Goal: Information Seeking & Learning: Learn about a topic

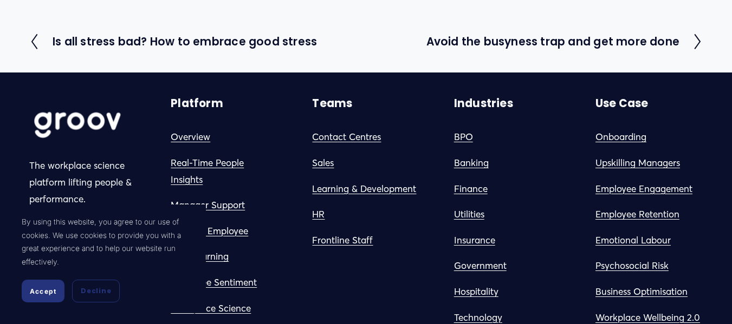
scroll to position [1354, 0]
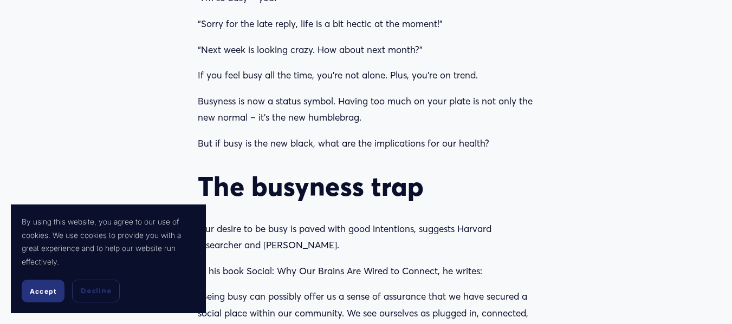
scroll to position [758, 0]
click at [40, 290] on span "Accept" at bounding box center [43, 292] width 27 height 8
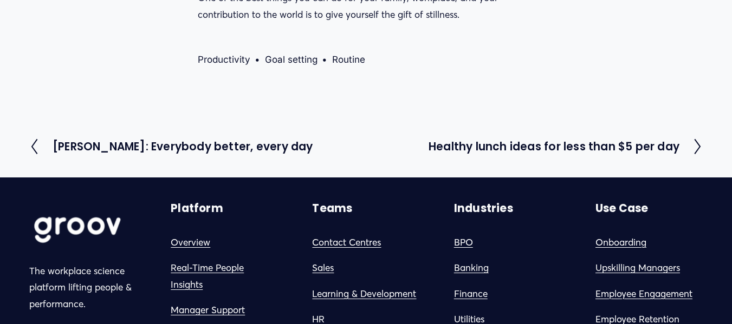
scroll to position [2915, 0]
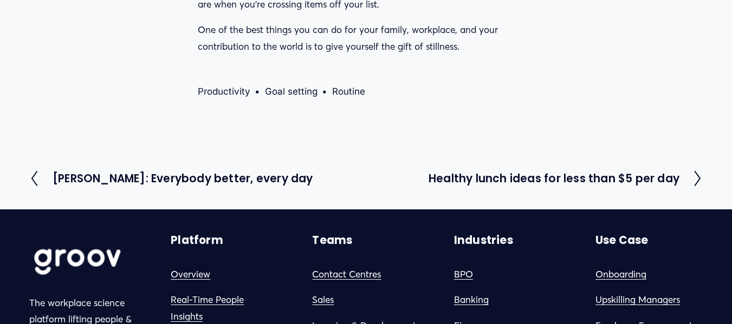
click at [652, 184] on h2 "Healthy lunch ideas for less than $5 per day" at bounding box center [553, 178] width 251 height 11
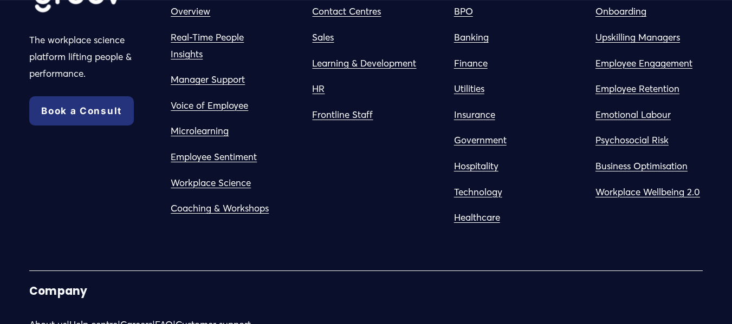
scroll to position [2265, 0]
